Goal: Information Seeking & Learning: Learn about a topic

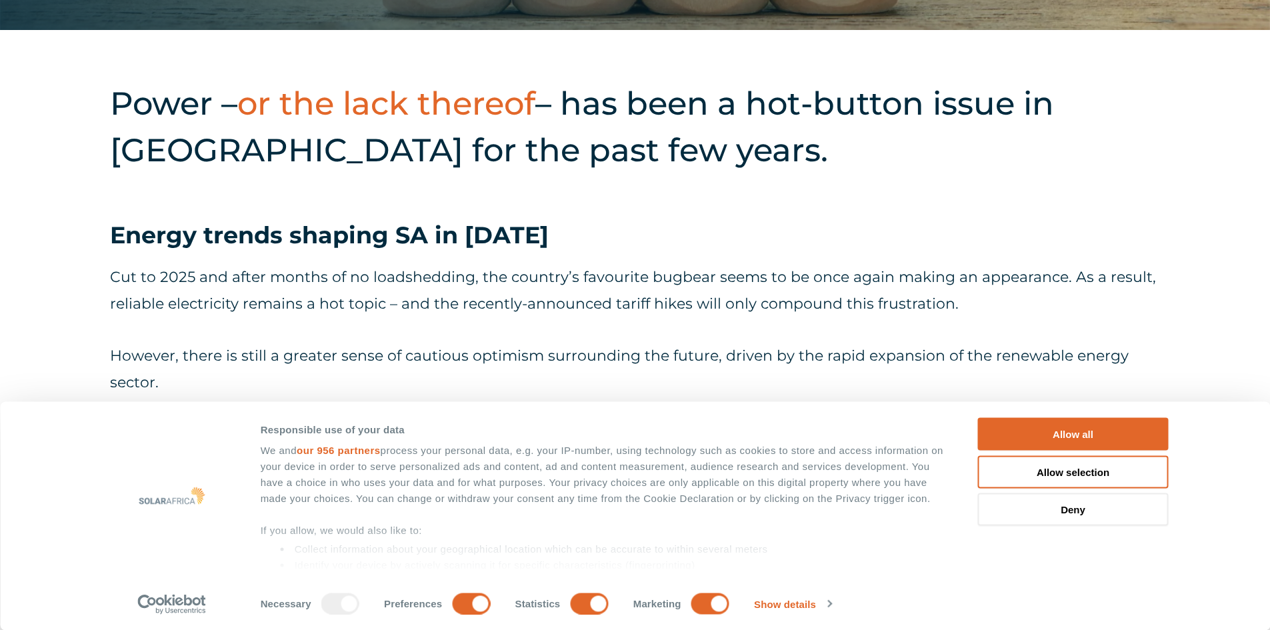
scroll to position [666, 0]
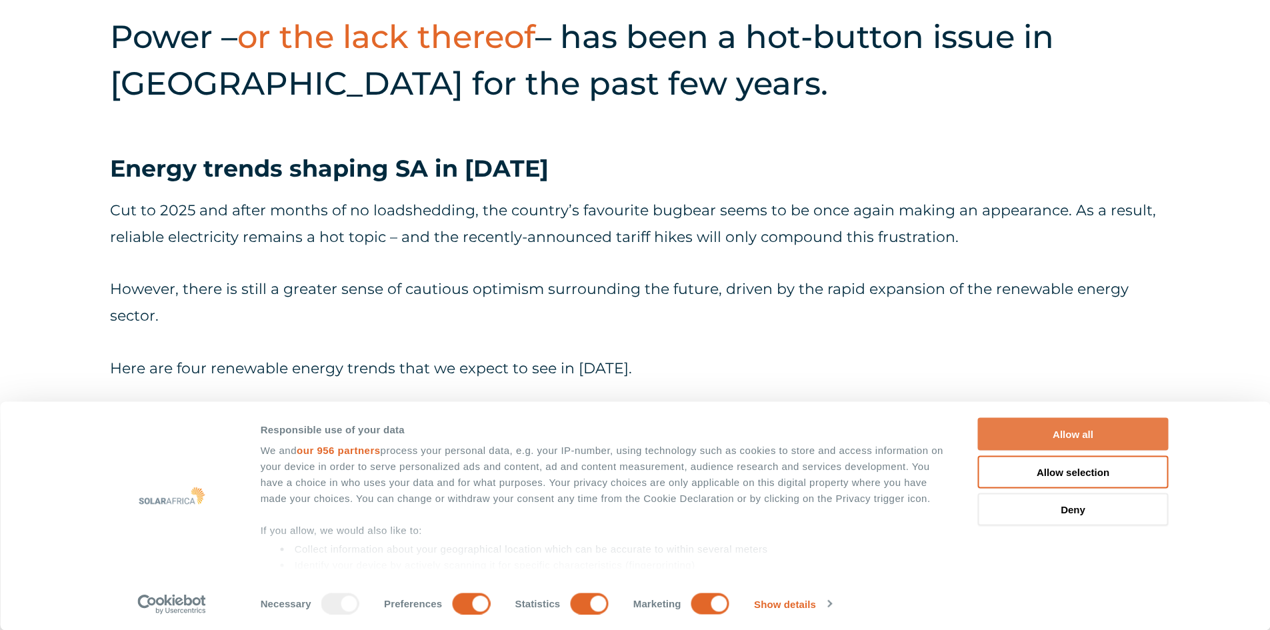
click at [1027, 425] on button "Allow all" at bounding box center [1073, 434] width 191 height 33
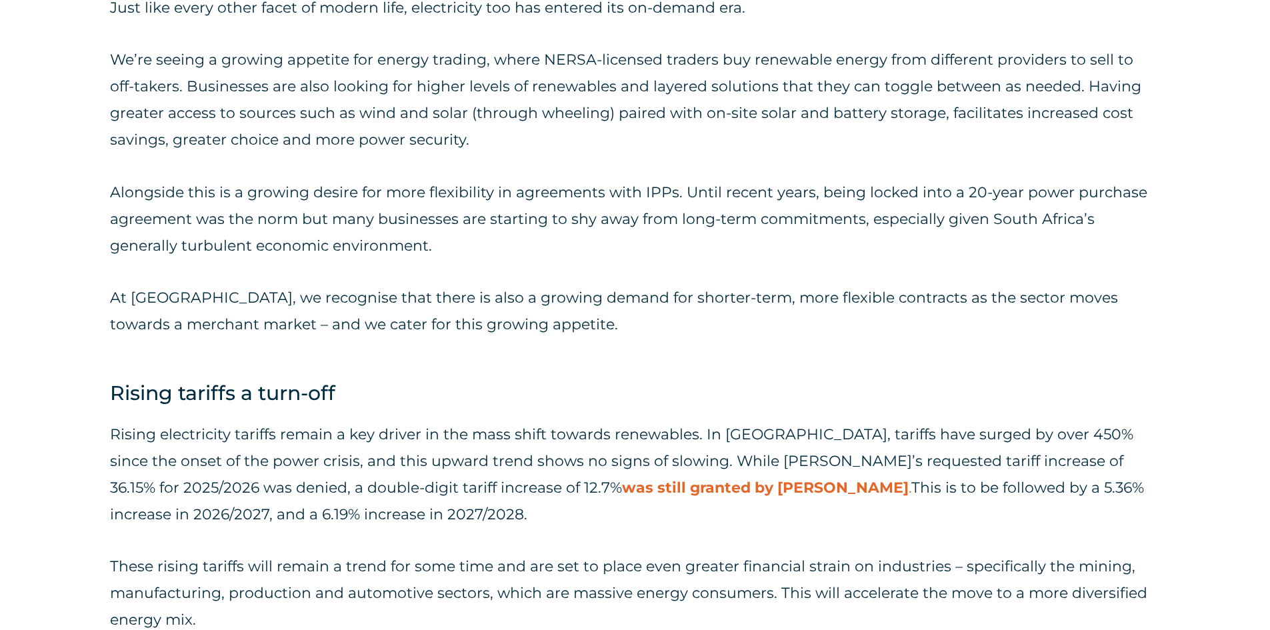
scroll to position [1266, 0]
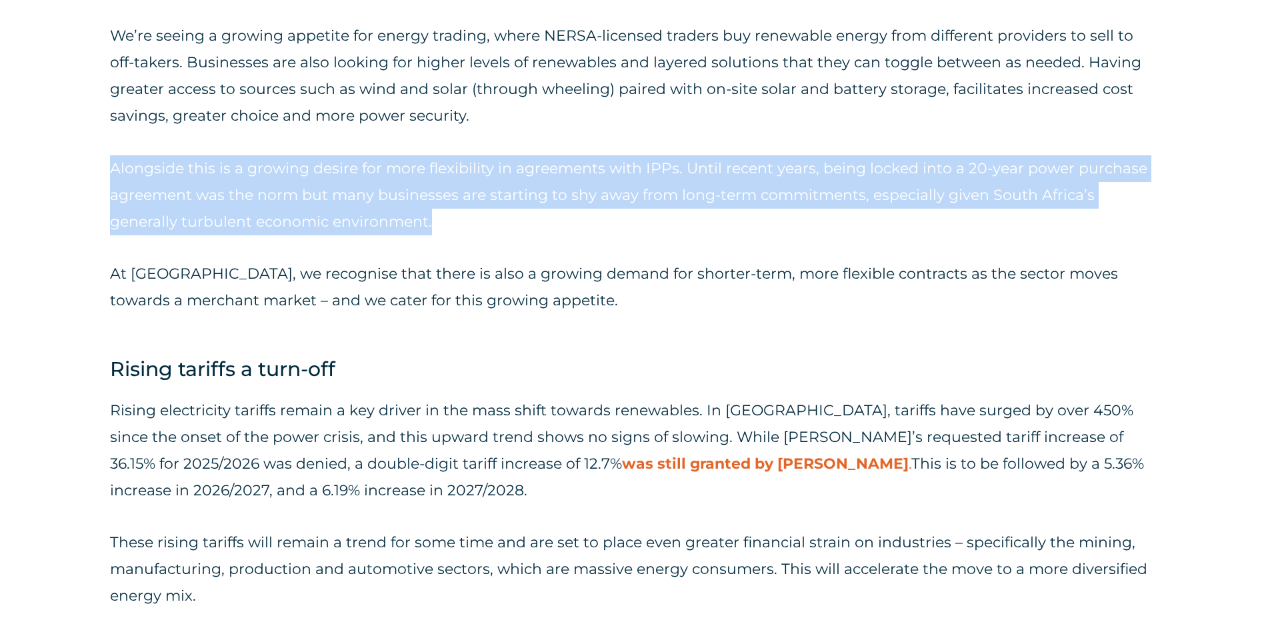
drag, startPoint x: 115, startPoint y: 169, endPoint x: 360, endPoint y: 225, distance: 251.6
click at [360, 225] on p "Alongside this is a growing desire for more flexibility in agreements with IPPs…" at bounding box center [635, 195] width 1050 height 80
copy p "Alongside this is a growing desire for more flexibility in agreements with IPPs…"
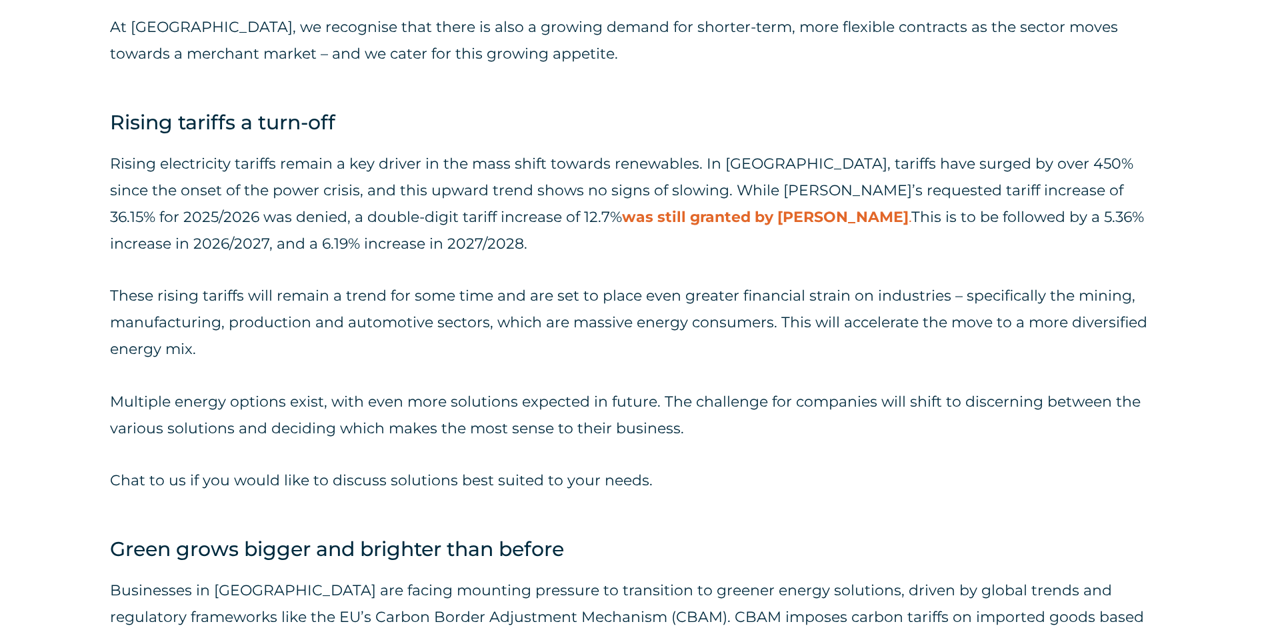
scroll to position [1533, 0]
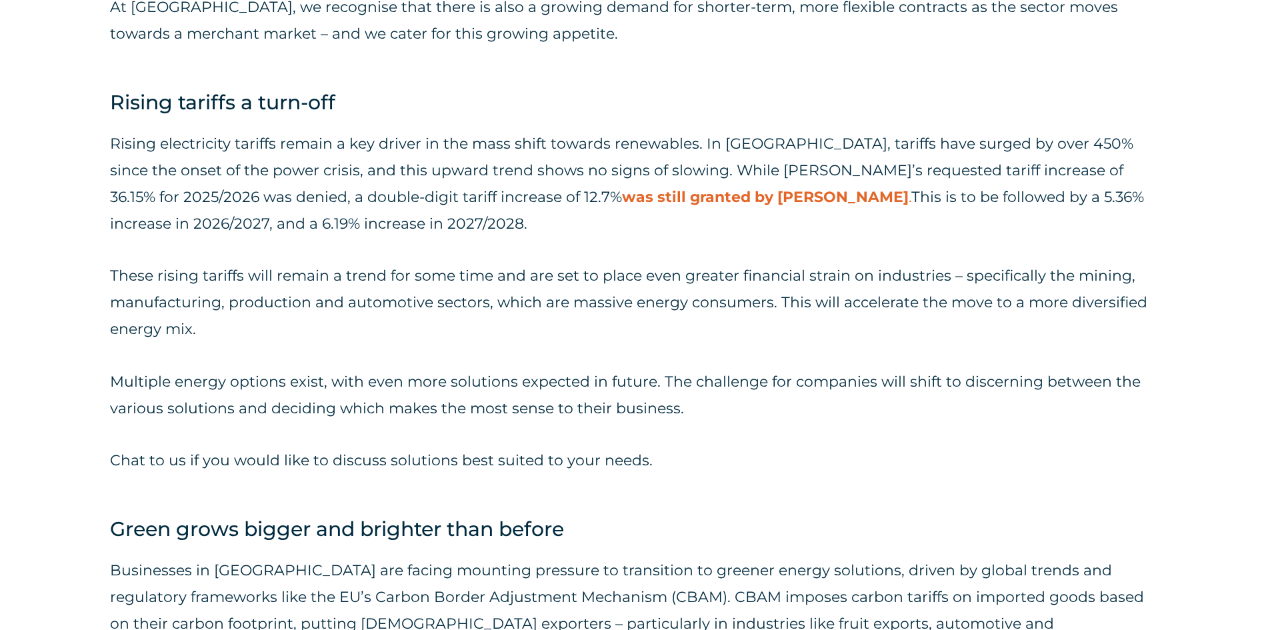
click at [319, 196] on p "Rising electricity tariffs remain a key driver in the mass shift towards renewa…" at bounding box center [635, 184] width 1050 height 107
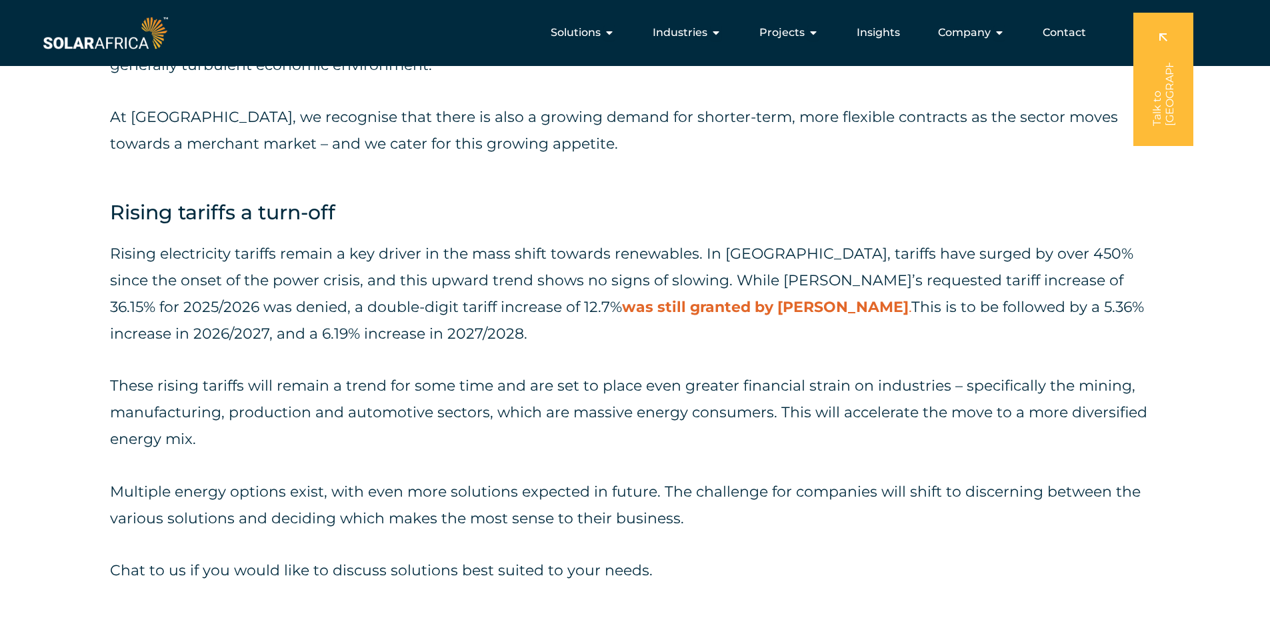
scroll to position [1400, 0]
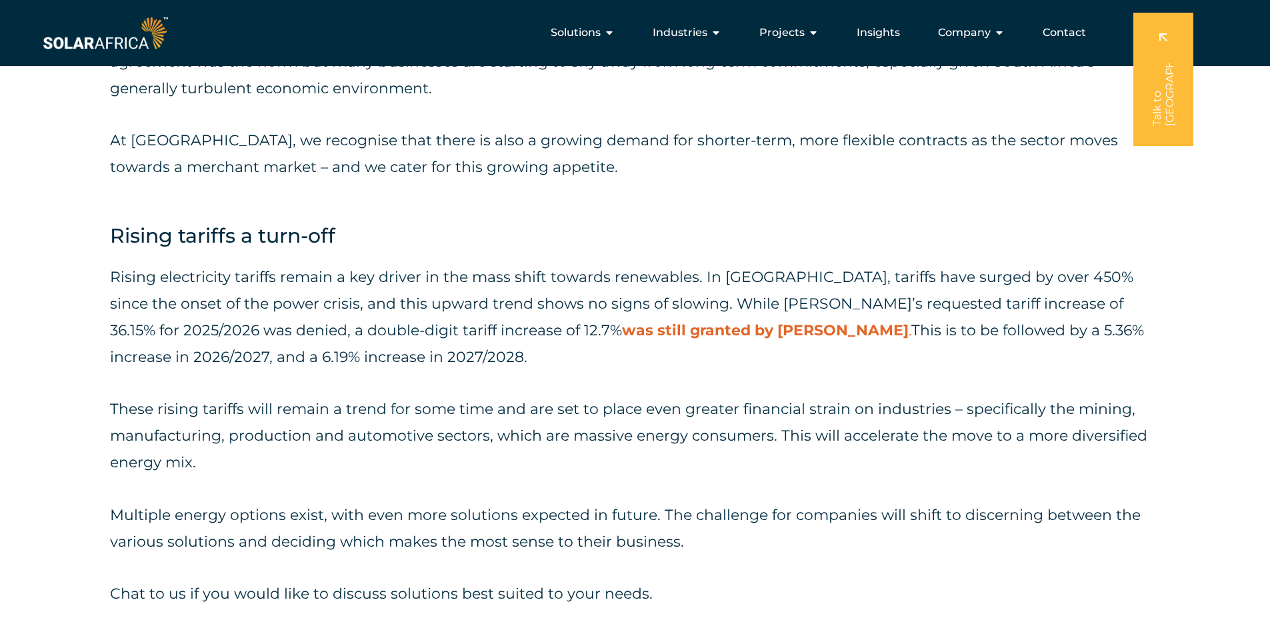
drag, startPoint x: 111, startPoint y: 275, endPoint x: 277, endPoint y: 357, distance: 184.2
click at [277, 357] on p "Rising electricity tariffs remain a key driver in the mass shift towards renewa…" at bounding box center [635, 317] width 1050 height 107
drag, startPoint x: 109, startPoint y: 236, endPoint x: 273, endPoint y: 355, distance: 202.9
click at [273, 355] on div "Power – or the lack thereof – has been a hot-button issue in [GEOGRAPHIC_DATA] …" at bounding box center [635, 409] width 1270 height 2359
copy div "Rising tariffs a turn-off Rising electricity tariffs remain a key driver in the…"
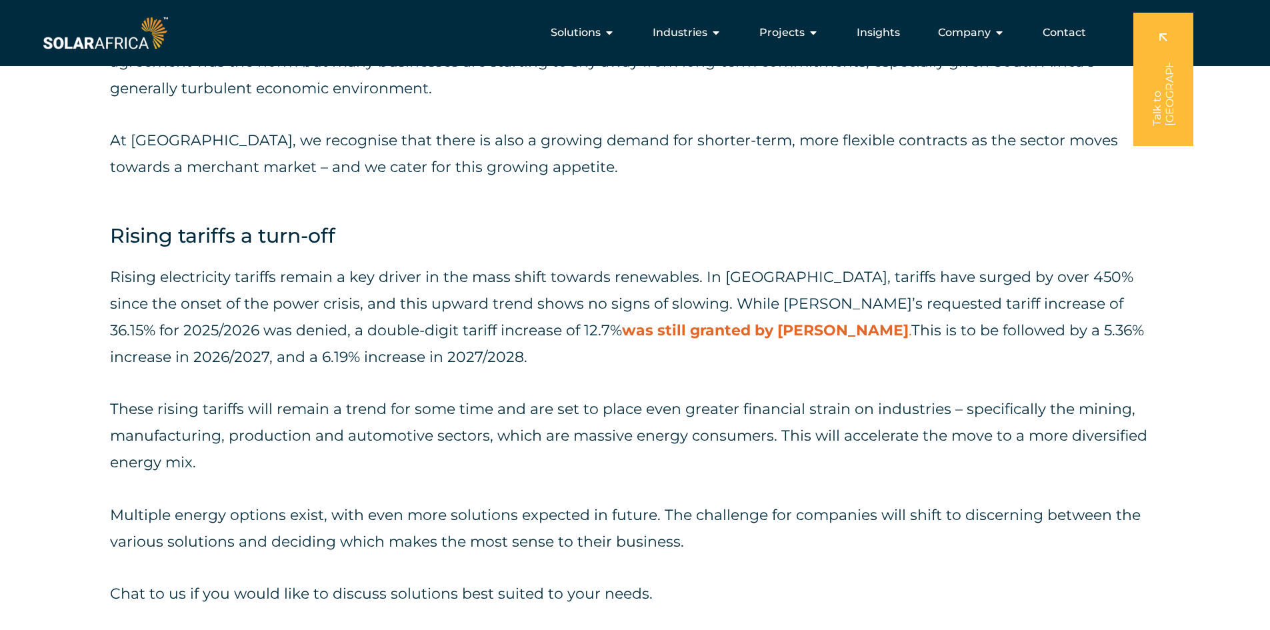
click at [267, 356] on p "Rising electricity tariffs remain a key driver in the mass shift towards renewa…" at bounding box center [635, 317] width 1050 height 107
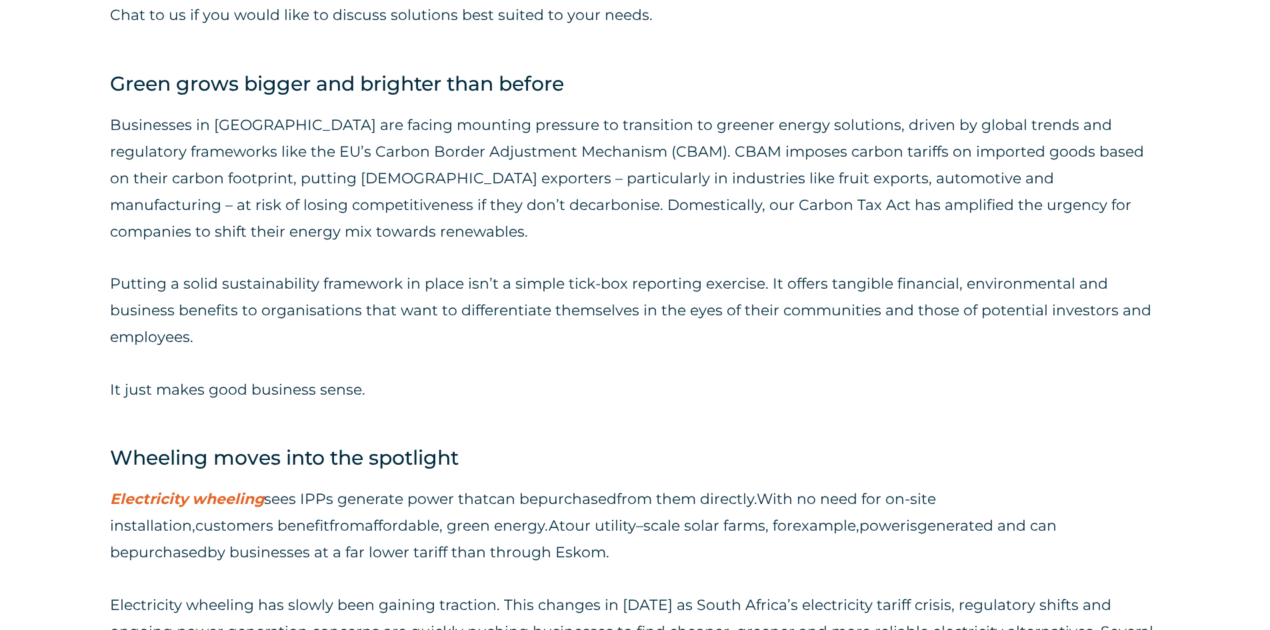
scroll to position [1999, 0]
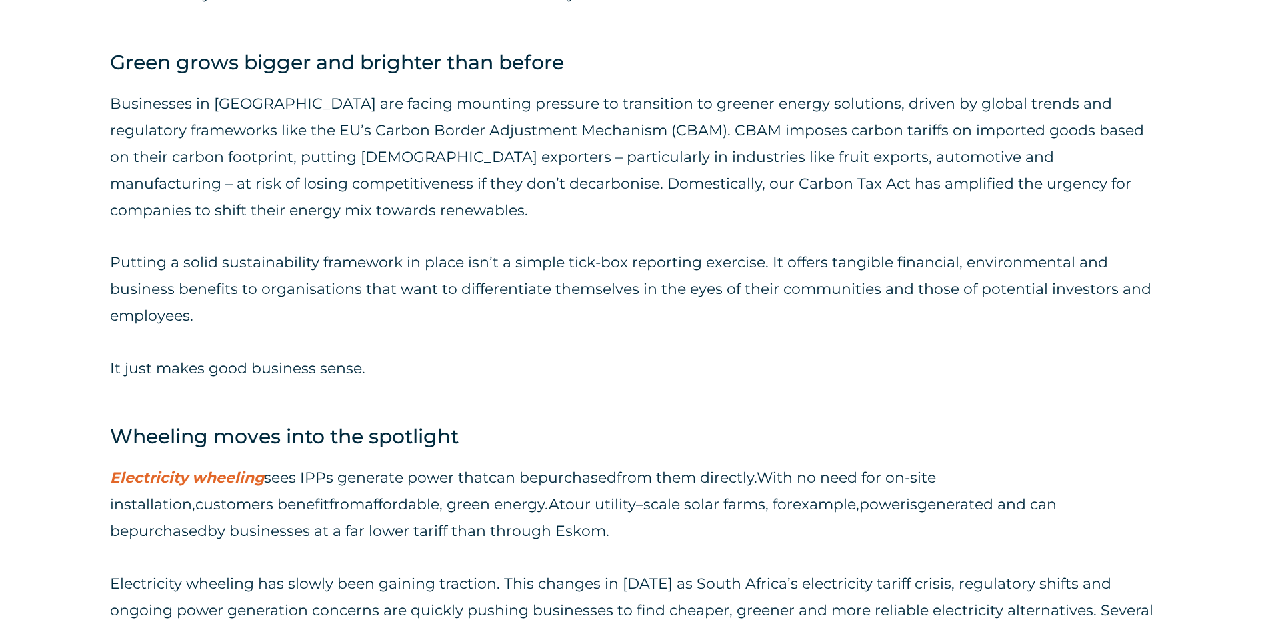
click at [372, 423] on h4 "Wheeling moves into the spotlight" at bounding box center [635, 436] width 1050 height 30
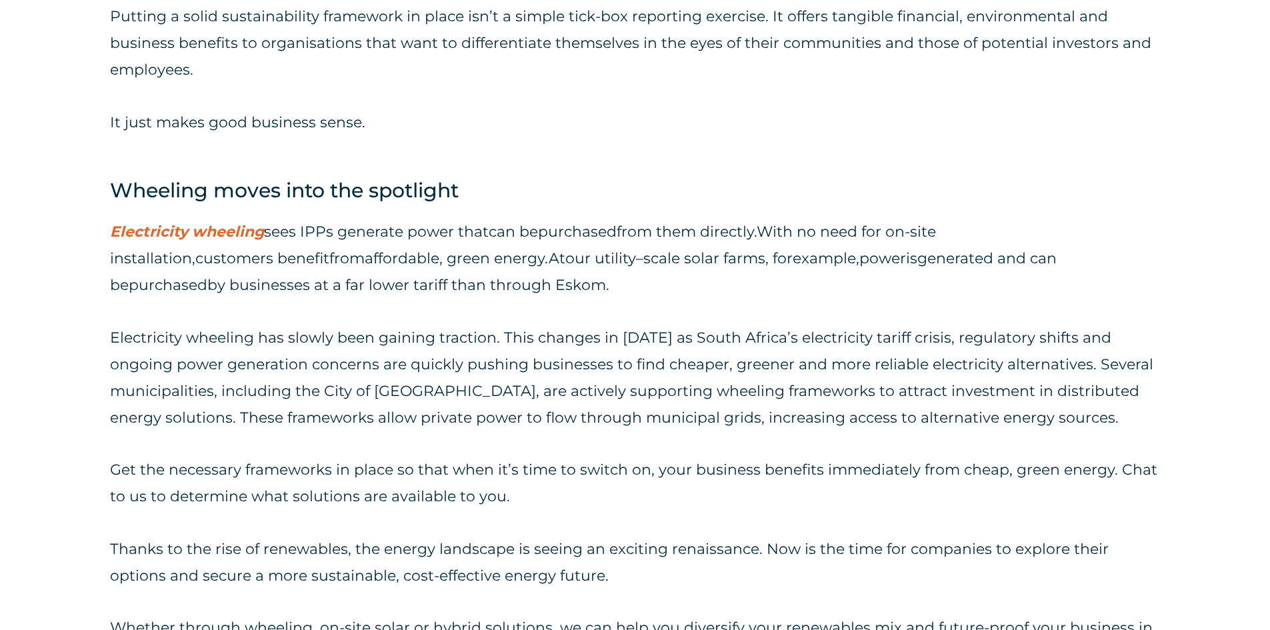
scroll to position [2266, 0]
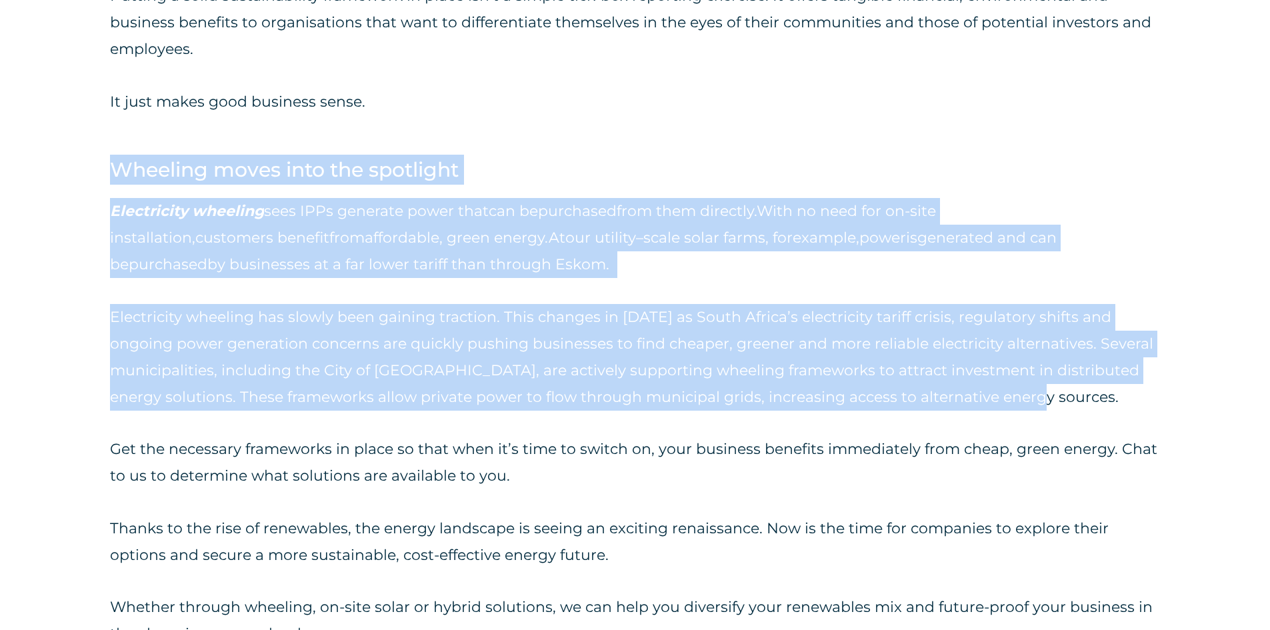
drag, startPoint x: 113, startPoint y: 163, endPoint x: 1054, endPoint y: 395, distance: 969.8
copy div "Wheeling moves into the spotlight E lectricity wheeling sees IPPs generate powe…"
click at [421, 369] on p "Electricity wheeling has slowly been gaining traction. This changes in [DATE] a…" at bounding box center [635, 357] width 1050 height 107
